Goal: Task Accomplishment & Management: Manage account settings

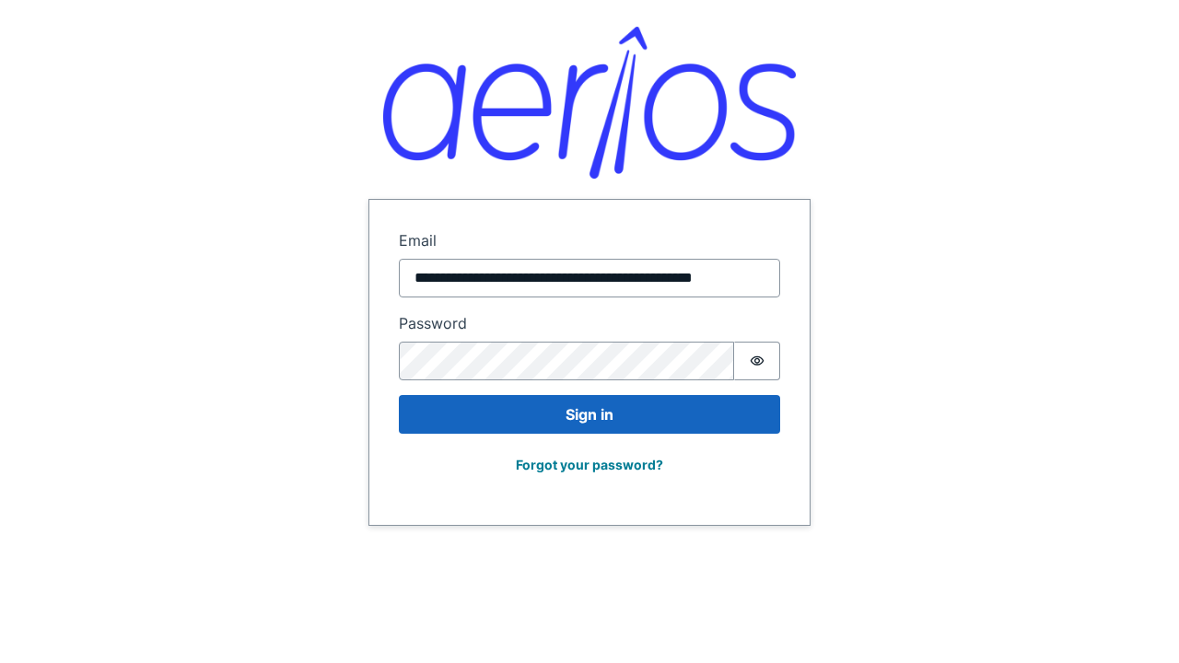
scroll to position [0, 56]
type input "**********"
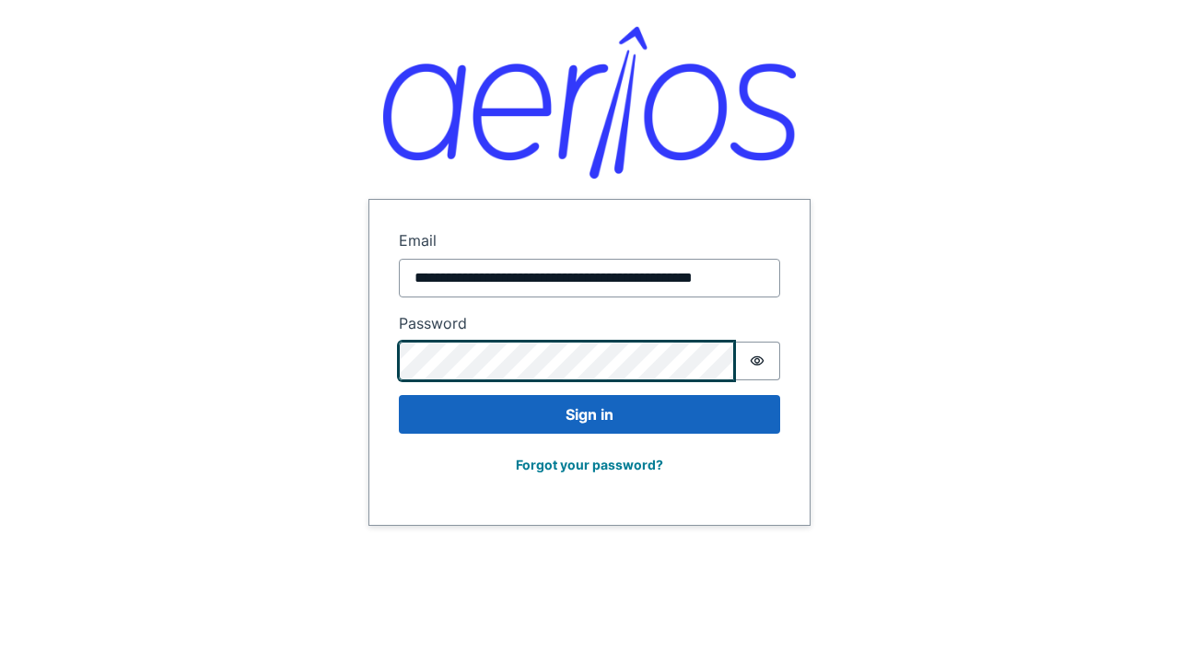
scroll to position [0, 0]
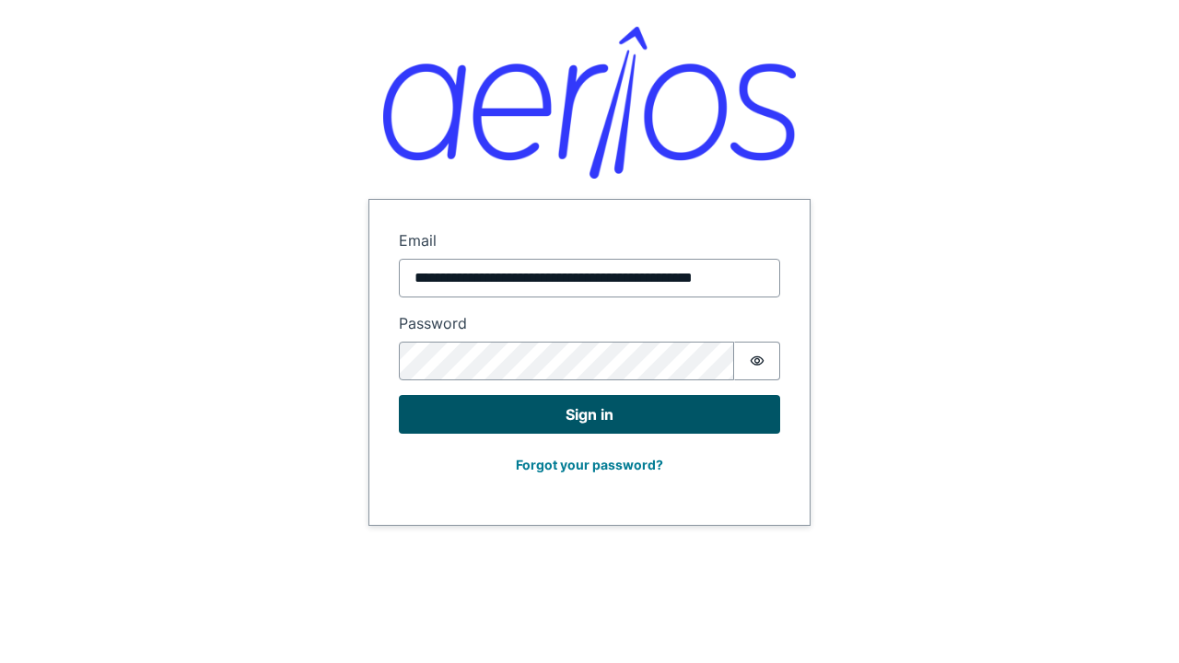
click at [589, 414] on button "Sign in" at bounding box center [589, 414] width 381 height 39
